Goal: Information Seeking & Learning: Learn about a topic

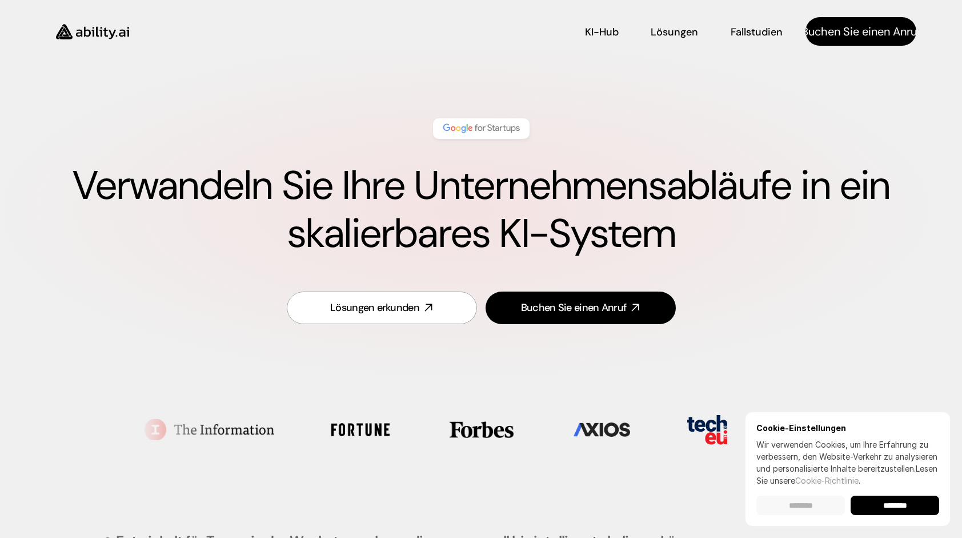
click at [806, 504] on input "******" at bounding box center [801, 504] width 89 height 19
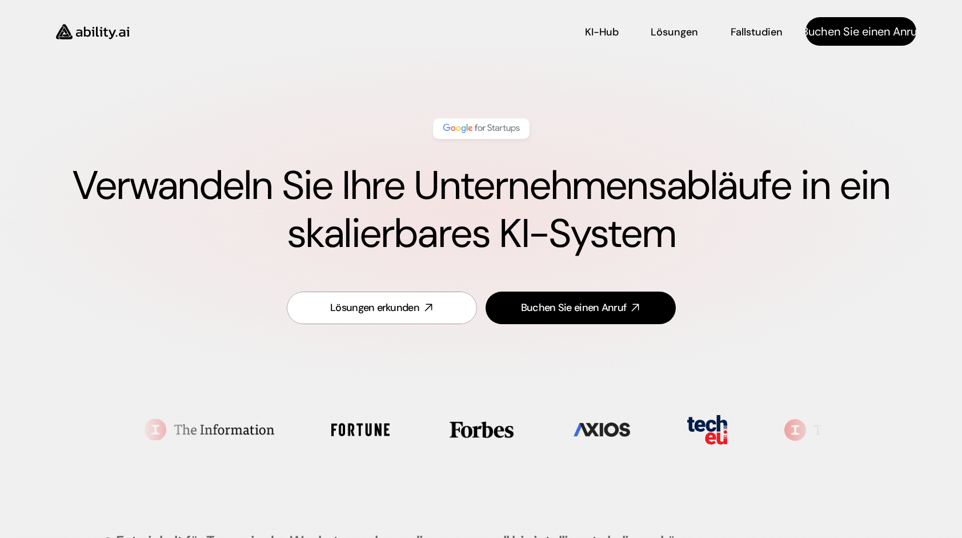
click at [497, 123] on img at bounding box center [481, 128] width 81 height 15
click at [856, 35] on p "Buchen Sie einen Anruf" at bounding box center [861, 31] width 119 height 16
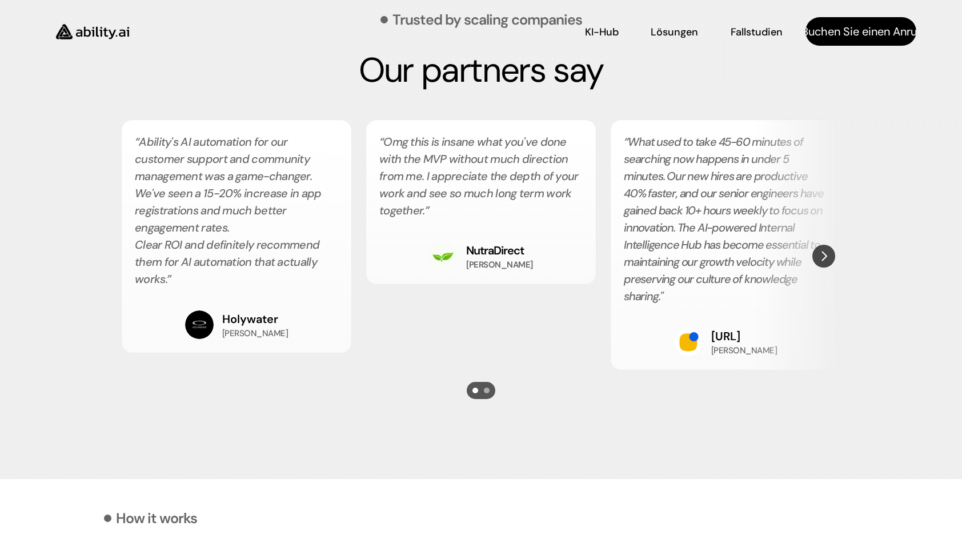
scroll to position [2152, 0]
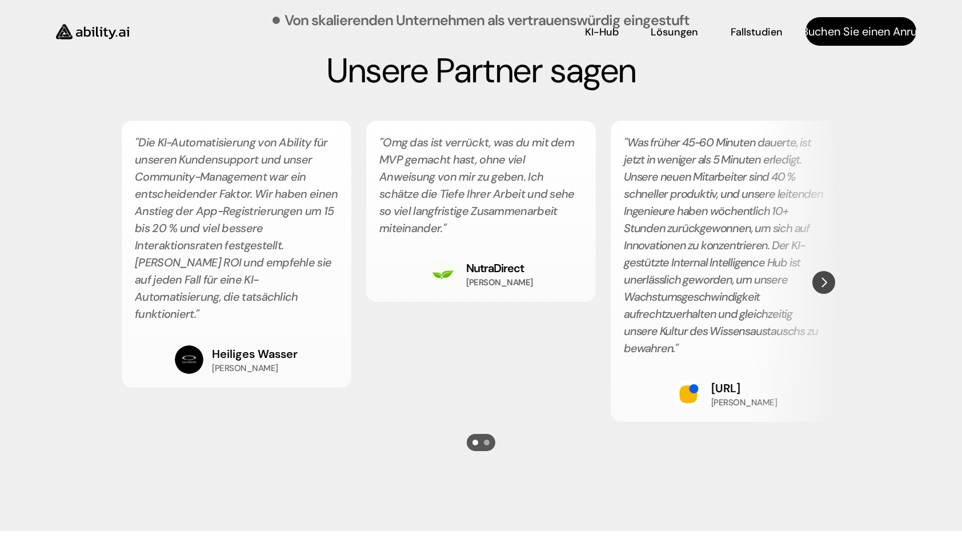
click at [101, 27] on img at bounding box center [93, 32] width 94 height 36
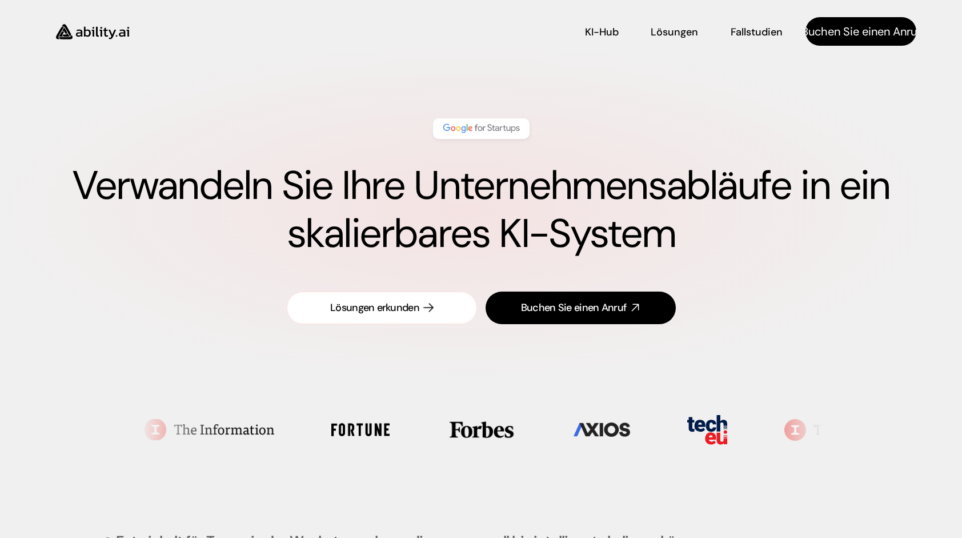
click at [418, 306] on div "Lösungen erkunden" at bounding box center [374, 308] width 89 height 14
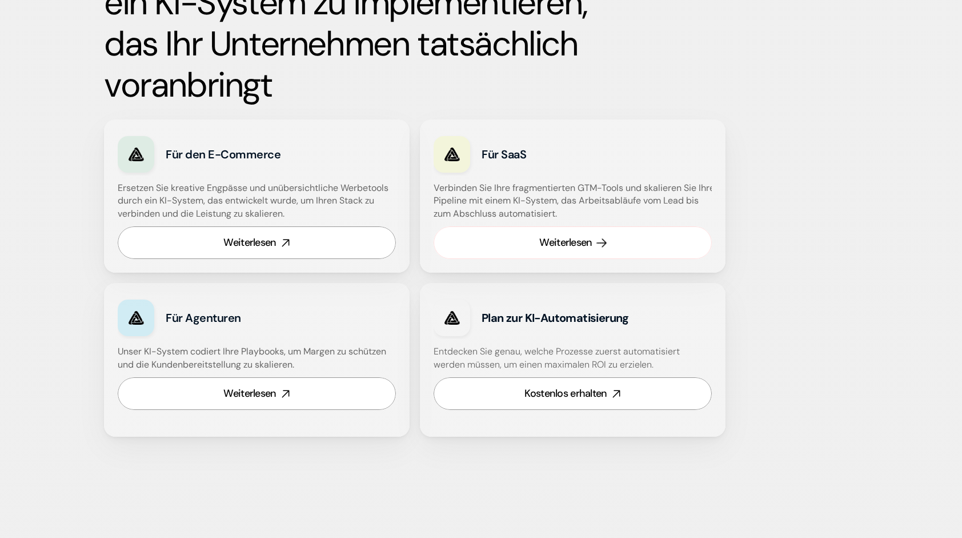
scroll to position [703, 0]
click at [582, 391] on div "Kostenlos erhalten" at bounding box center [566, 393] width 82 height 14
click at [249, 241] on div "Weiterlesen" at bounding box center [249, 242] width 53 height 14
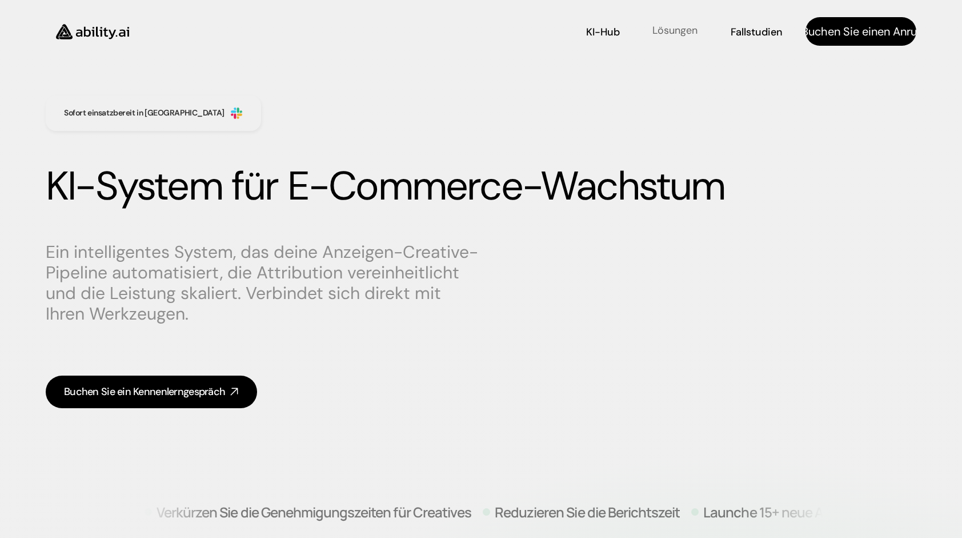
click at [685, 31] on p "Lösungen" at bounding box center [675, 30] width 45 height 14
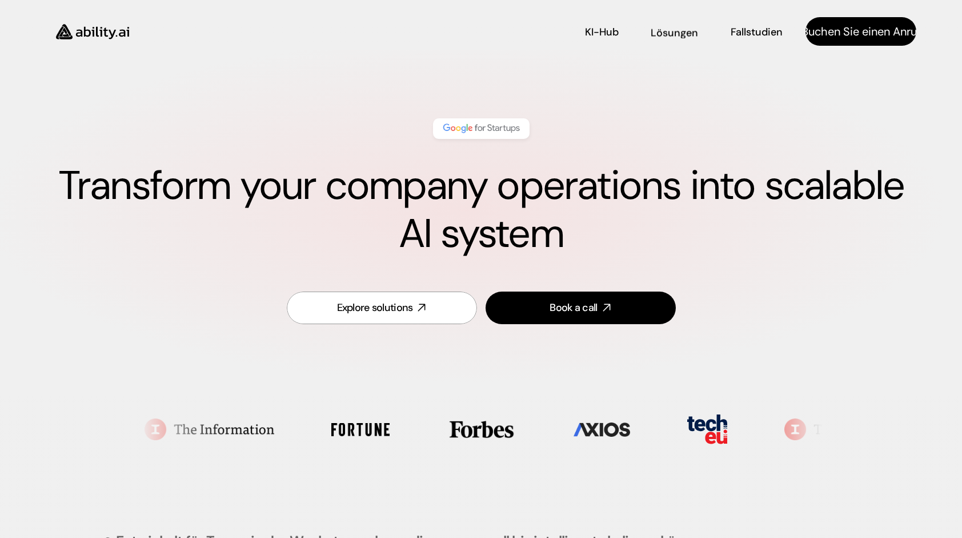
scroll to position [474, 0]
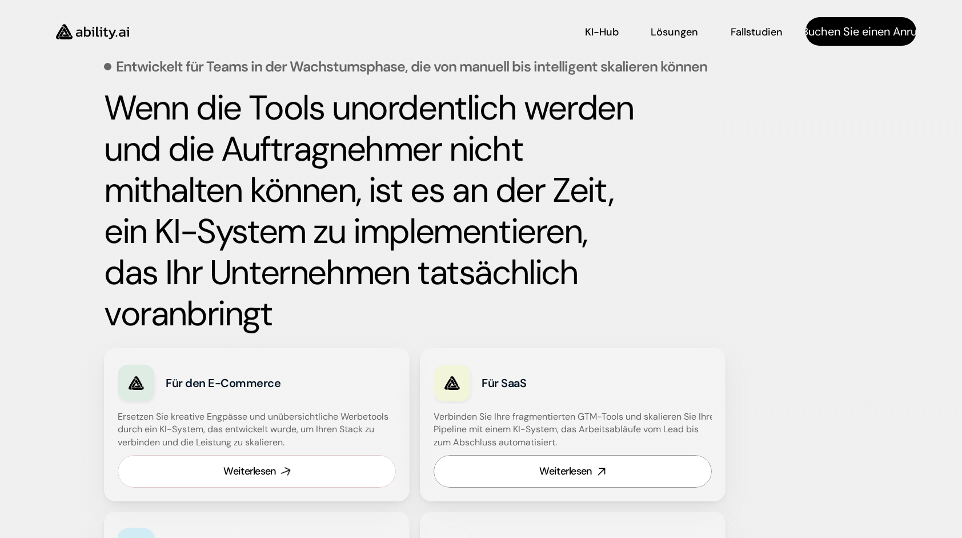
click at [226, 455] on link "Weiterlesen" at bounding box center [257, 471] width 278 height 33
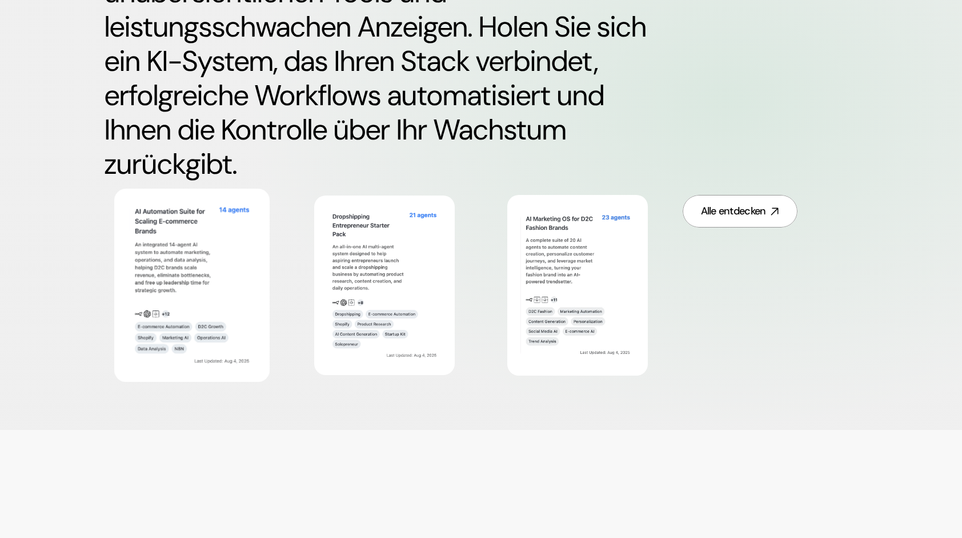
scroll to position [686, 0]
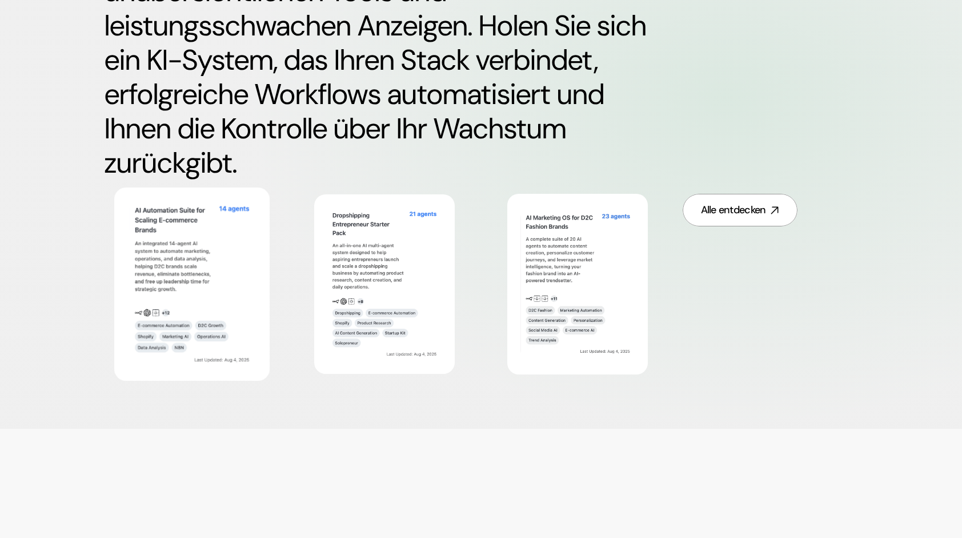
click at [181, 274] on img at bounding box center [192, 283] width 126 height 163
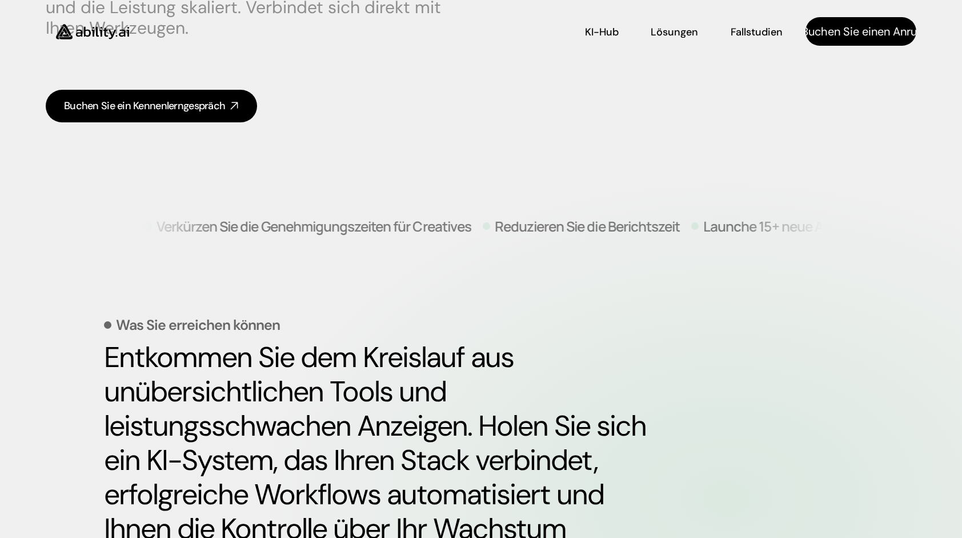
scroll to position [286, 0]
